Goal: Information Seeking & Learning: Compare options

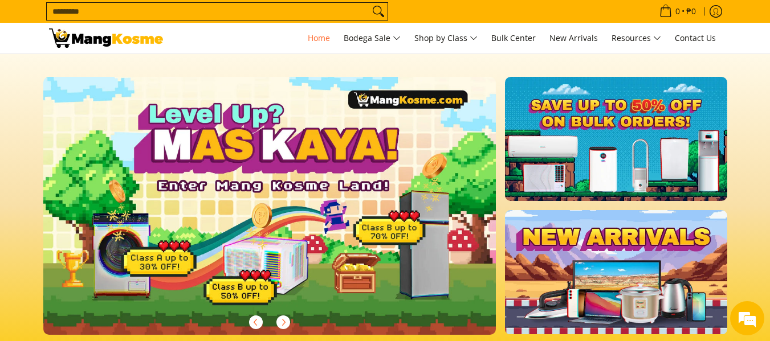
click at [274, 11] on input "Search..." at bounding box center [208, 11] width 323 height 17
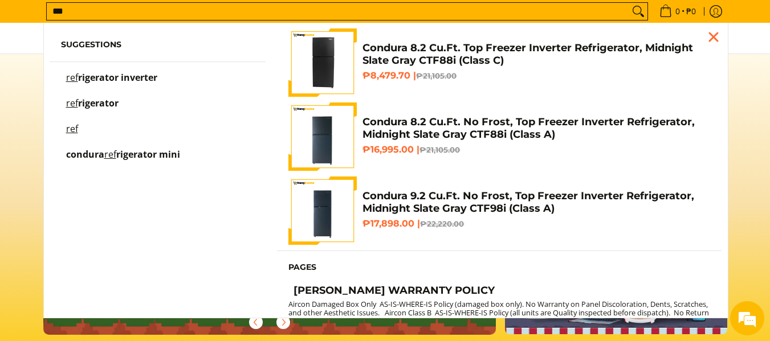
type input "***"
click at [122, 107] on link "ref rigerator" at bounding box center [158, 109] width 194 height 20
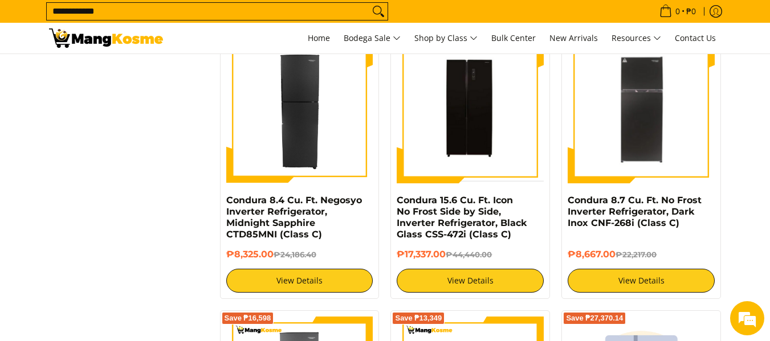
scroll to position [836, 0]
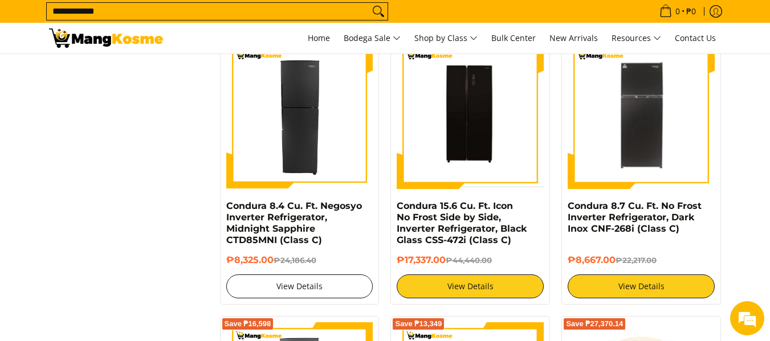
click at [308, 290] on link "View Details" at bounding box center [299, 287] width 147 height 24
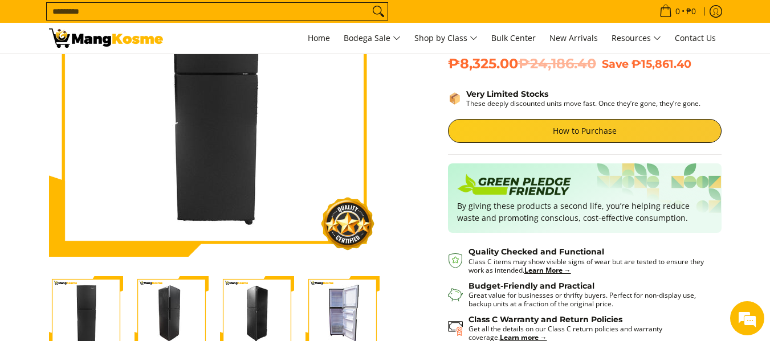
scroll to position [160, 0]
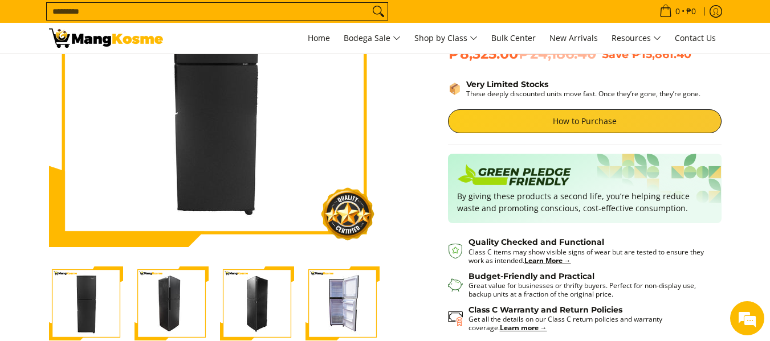
click at [337, 296] on img "Condura 8.4 Cu. Ft. Negosyo Inverter Refrigerator, Midnight Sapphire CTD85MNI (…" at bounding box center [343, 304] width 74 height 74
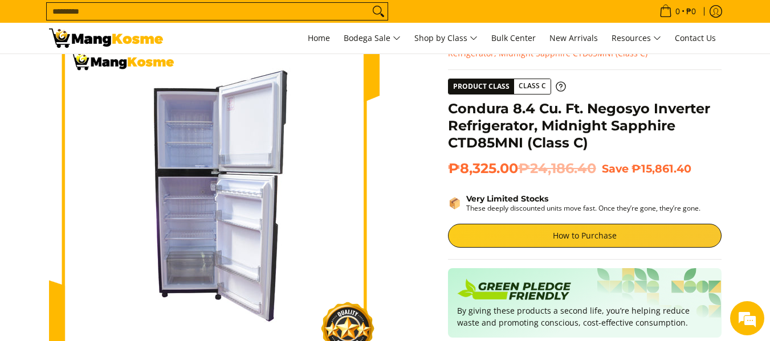
scroll to position [48, 0]
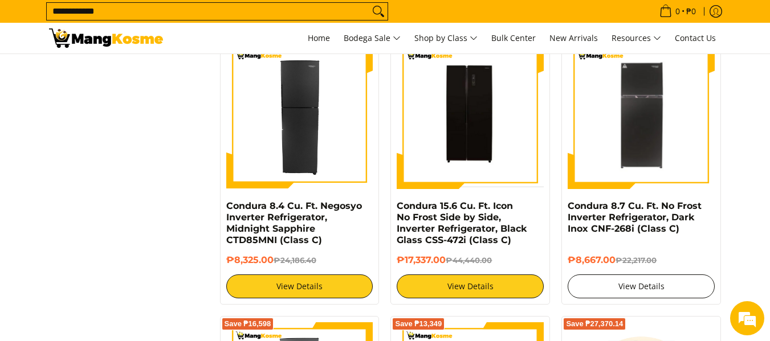
click at [597, 287] on link "View Details" at bounding box center [641, 287] width 147 height 24
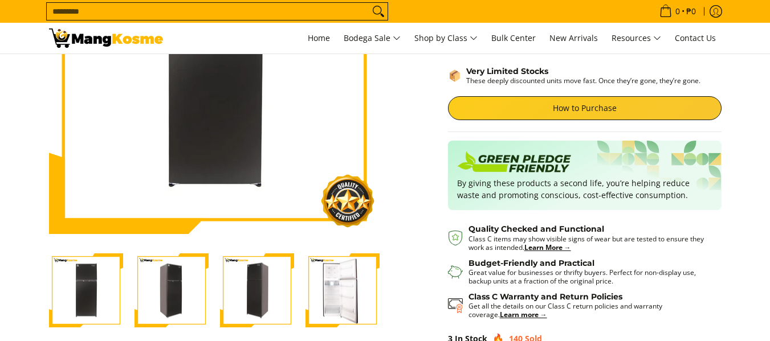
scroll to position [205, 0]
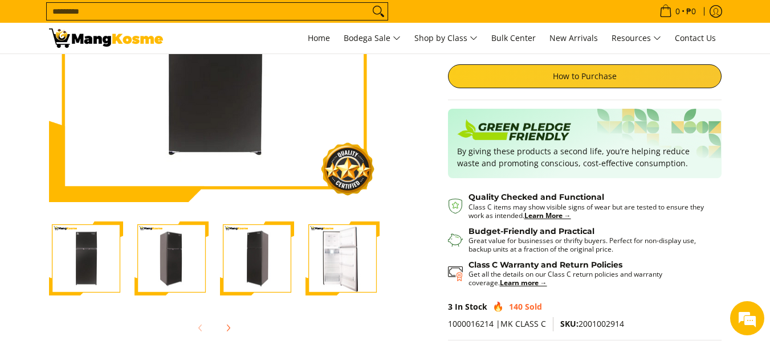
click at [349, 252] on img "Condura 8.7 Cu. Ft. No Frost Inverter Refrigerator, Dark Inox CNF-268i (Class C…" at bounding box center [343, 259] width 74 height 72
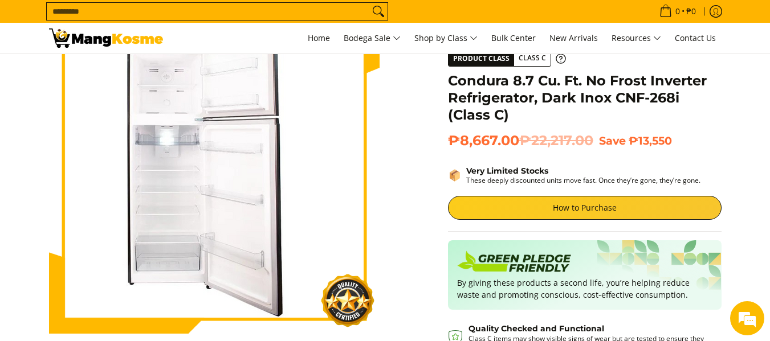
scroll to position [68, 0]
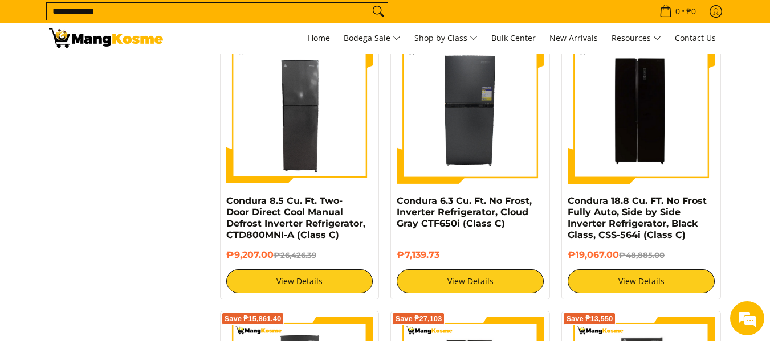
scroll to position [567, 0]
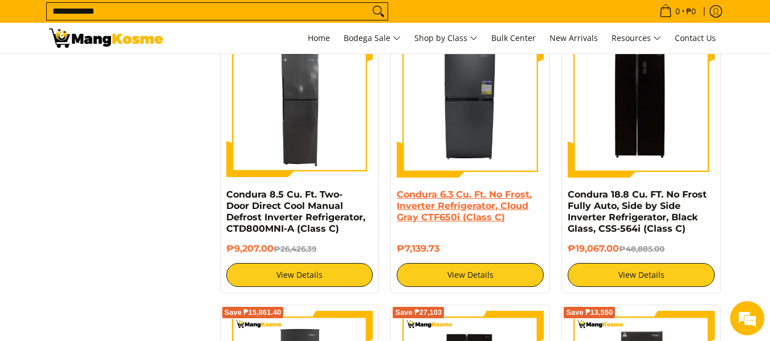
click at [497, 202] on link "Condura 6.3 Cu. Ft. No Frost, Inverter Refrigerator, Cloud Gray CTF650i (Class …" at bounding box center [464, 206] width 135 height 34
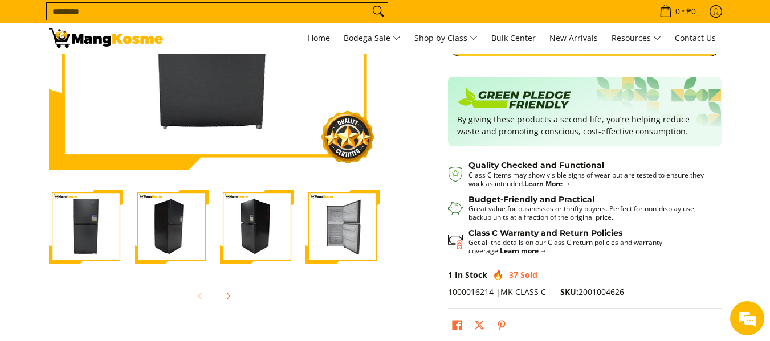
scroll to position [235, 0]
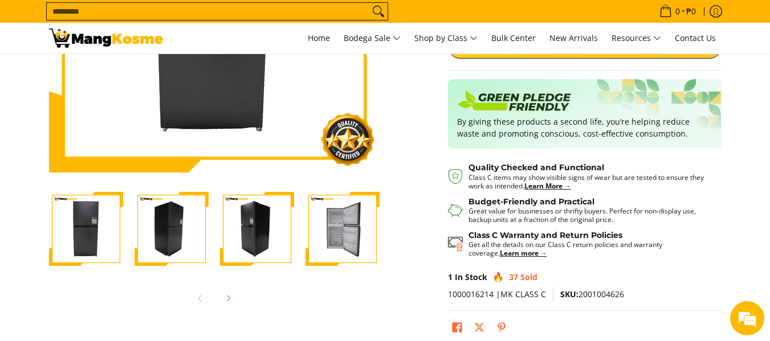
click at [337, 226] on img "Condura 6.3 Cu. Ft. No Frost, Inverter Refrigerator, Cloud Gray CTF650i (Class …" at bounding box center [343, 229] width 74 height 74
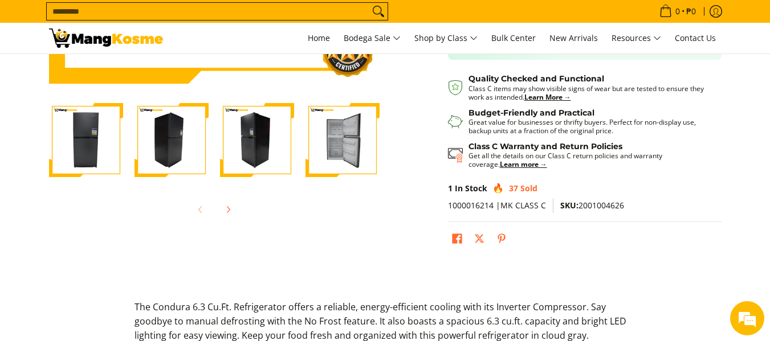
scroll to position [326, 0]
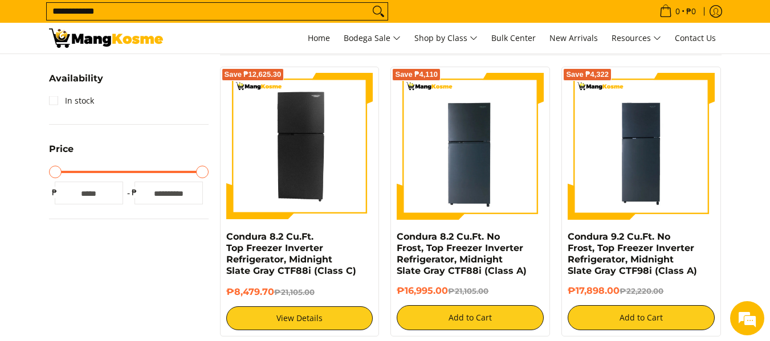
scroll to position [273, 0]
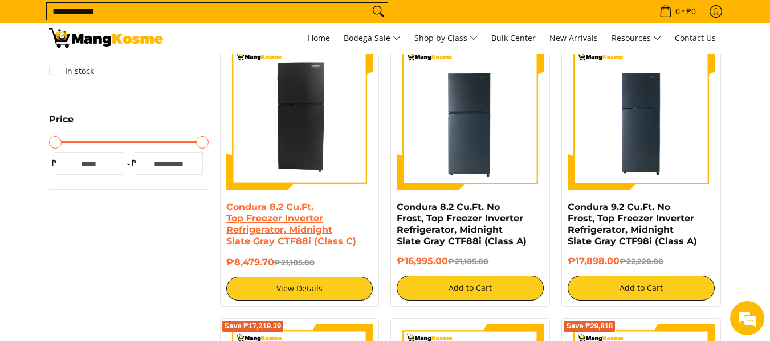
click at [343, 222] on link "Condura 8.2 Cu.Ft. Top Freezer Inverter Refrigerator, Midnight Slate Gray CTF88…" at bounding box center [291, 224] width 130 height 45
